Goal: Navigation & Orientation: Understand site structure

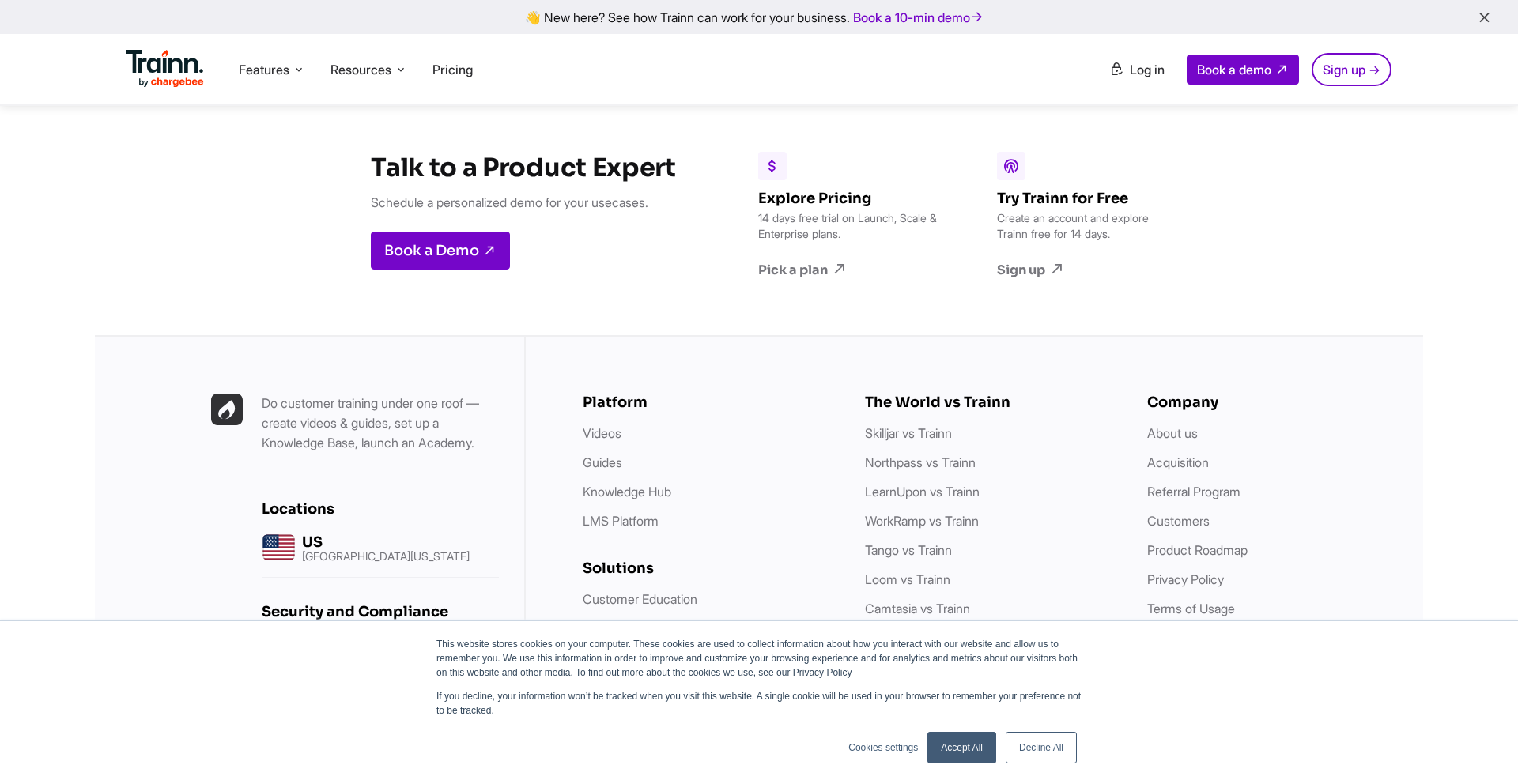
scroll to position [7833, 0]
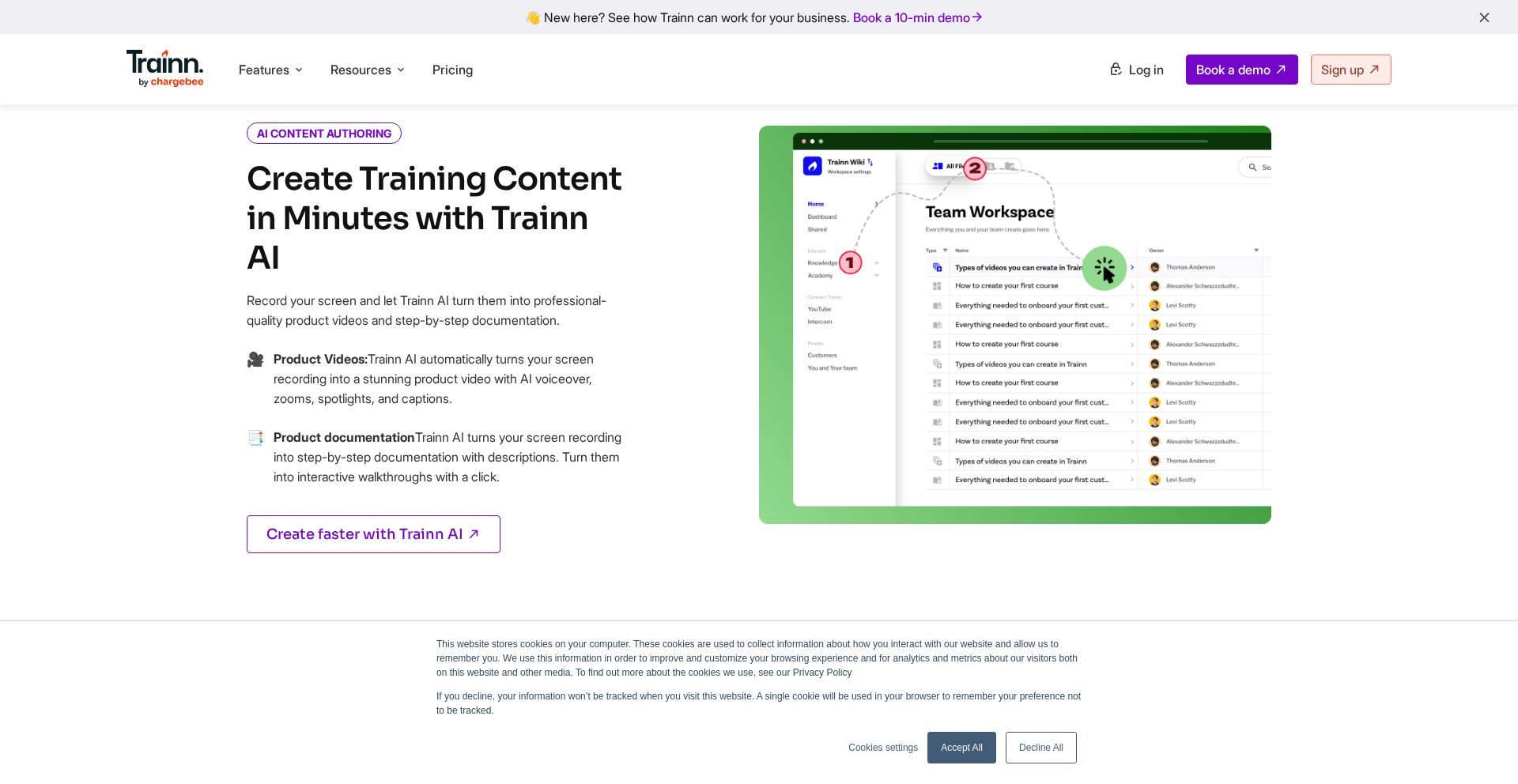
scroll to position [665, 0]
